Goal: Task Accomplishment & Management: Manage account settings

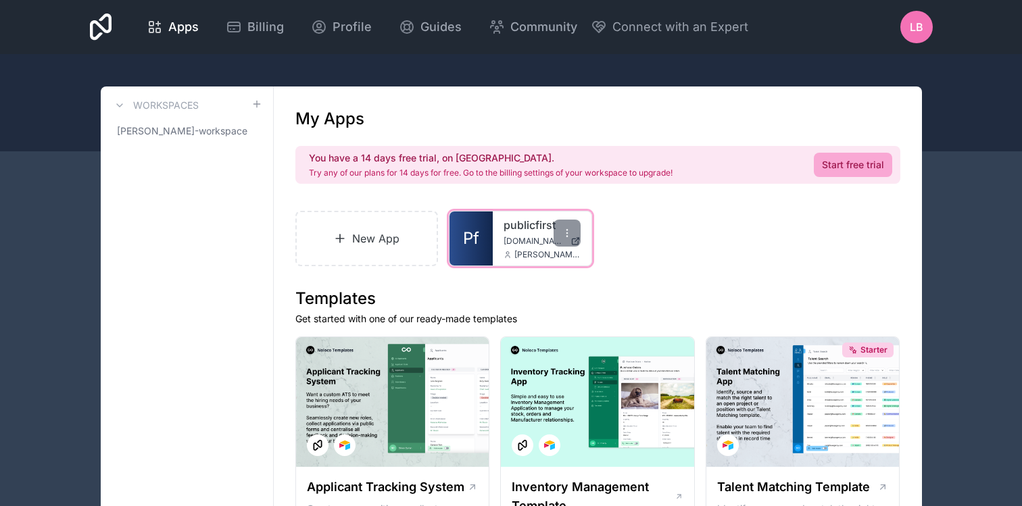
click at [508, 234] on div "publicfirst [DOMAIN_NAME] [PERSON_NAME][EMAIL_ADDRESS][DOMAIN_NAME]" at bounding box center [542, 239] width 99 height 54
click at [480, 235] on link "Pf" at bounding box center [471, 239] width 43 height 54
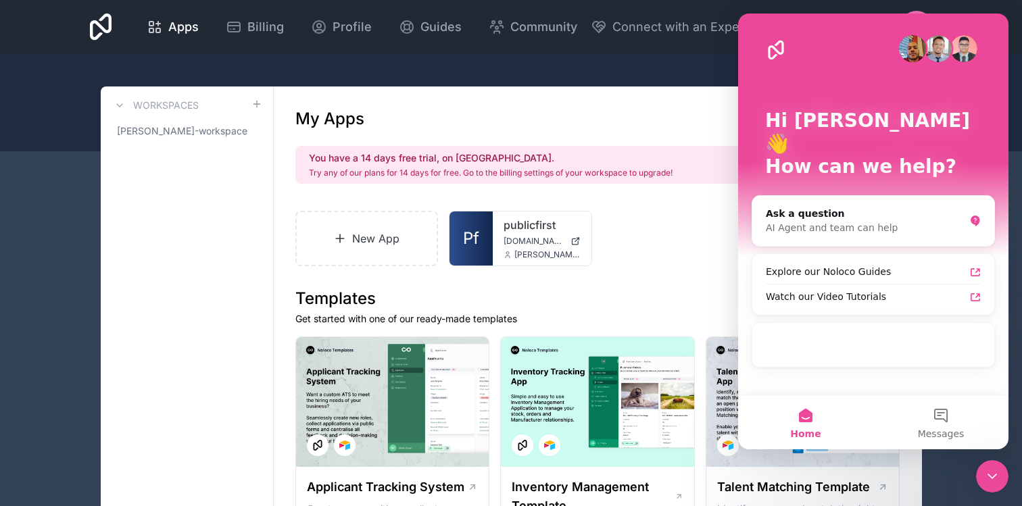
click at [641, 73] on div at bounding box center [511, 102] width 1022 height 97
click at [822, 424] on button "Home" at bounding box center [805, 423] width 135 height 54
click at [994, 472] on icon "Close Intercom Messenger" at bounding box center [993, 477] width 16 height 16
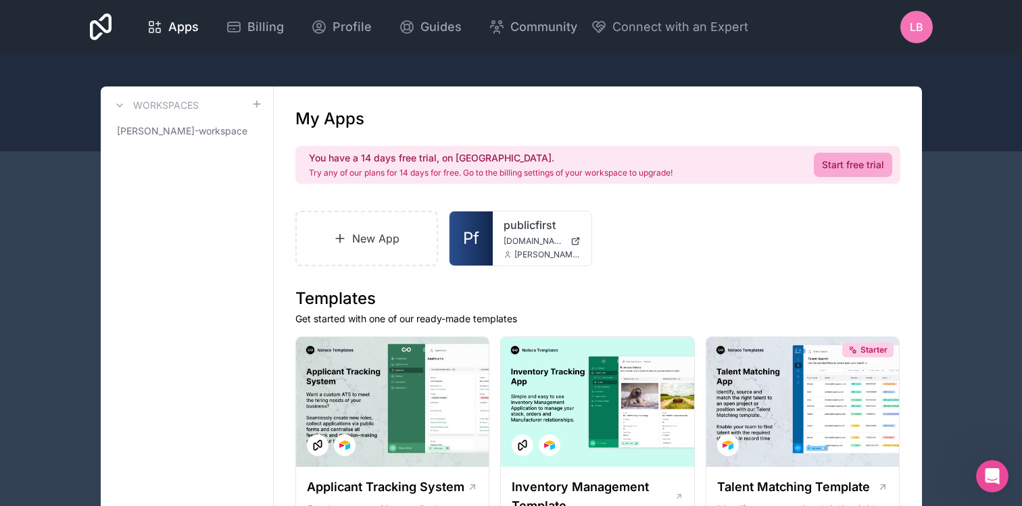
click at [917, 20] on span "LB" at bounding box center [917, 27] width 14 height 16
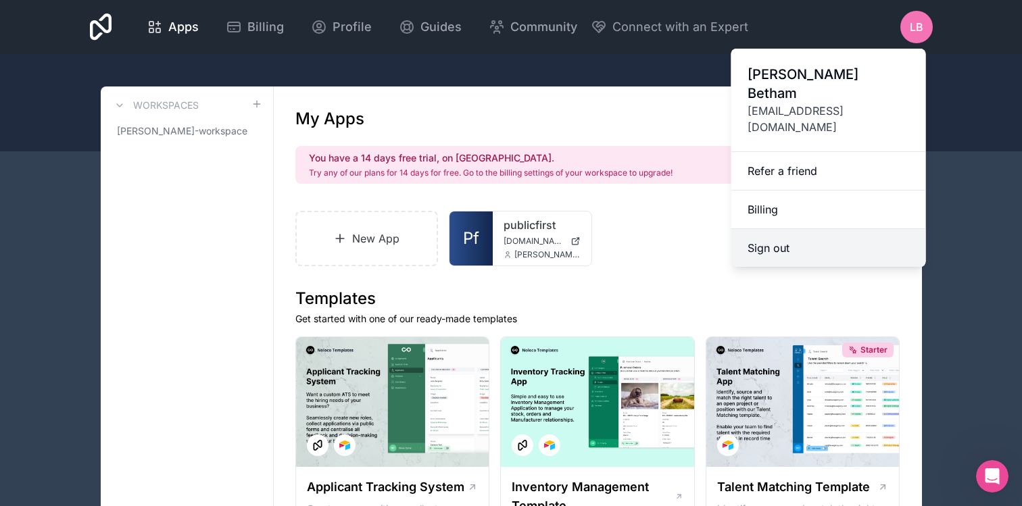
click at [814, 229] on button "Sign out" at bounding box center [829, 248] width 195 height 38
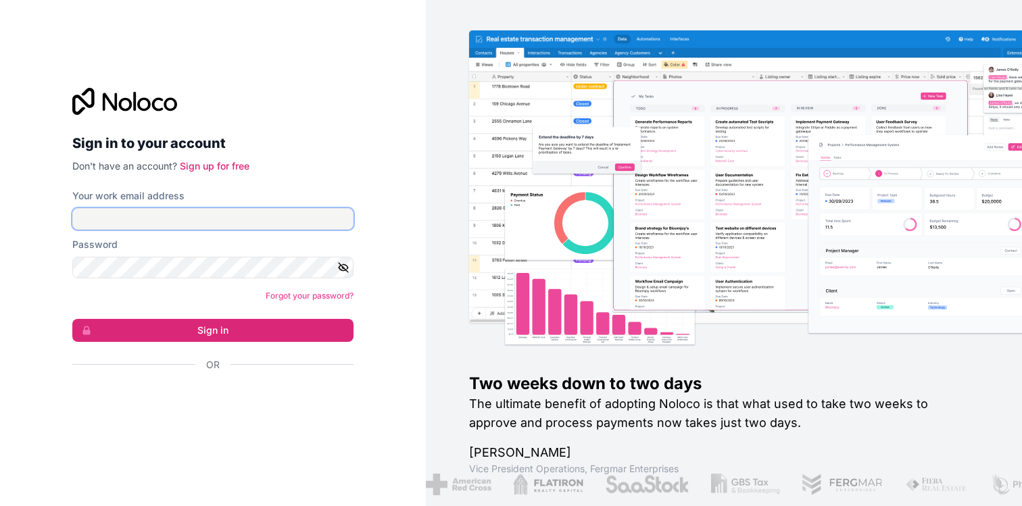
click at [221, 222] on input "Your work email address" at bounding box center [212, 219] width 281 height 22
type input "[EMAIL_ADDRESS][DOMAIN_NAME]"
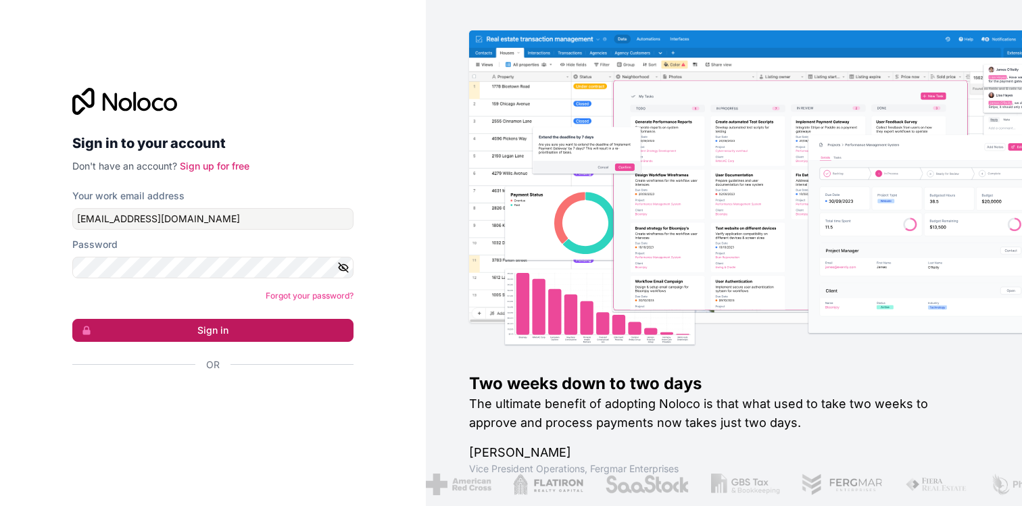
click at [217, 334] on button "Sign in" at bounding box center [212, 330] width 281 height 23
